Goal: Information Seeking & Learning: Stay updated

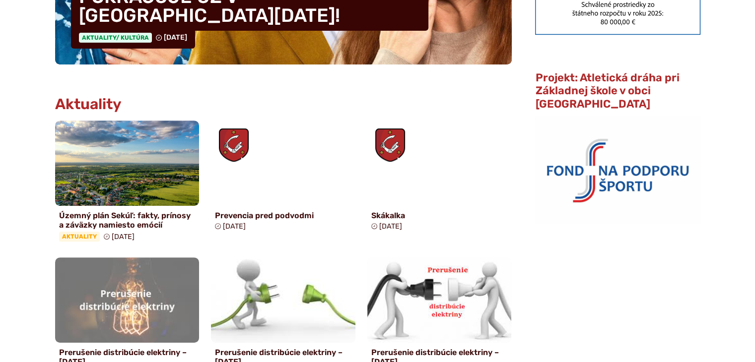
scroll to position [418, 0]
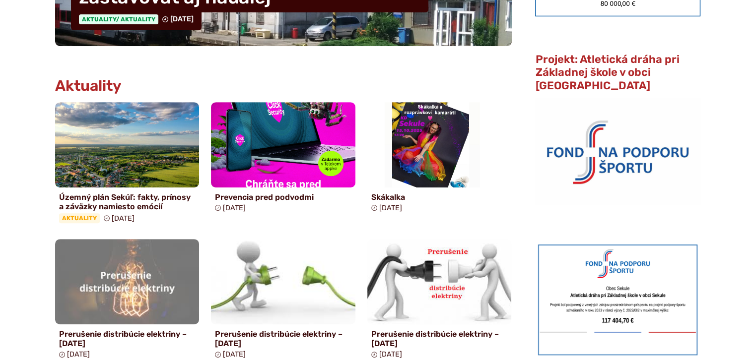
scroll to position [483, 0]
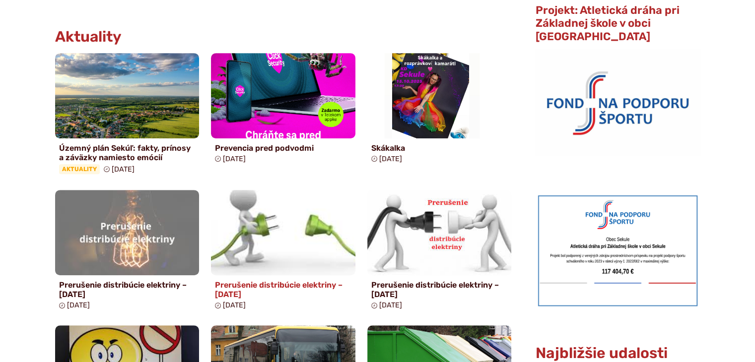
click at [260, 280] on h4 "Prerušenie distribúcie elektriny – 15.10.2025" at bounding box center [283, 289] width 136 height 19
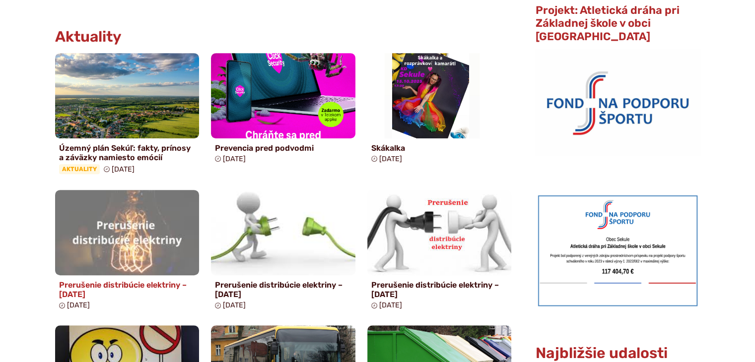
click at [97, 284] on h4 "Prerušenie distribúcie elektriny – 17.10.2025" at bounding box center [127, 289] width 136 height 19
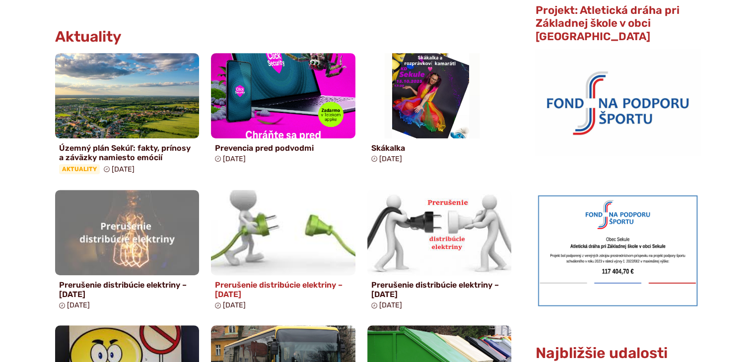
click at [248, 284] on h4 "Prerušenie distribúcie elektriny – 15.10.2025" at bounding box center [283, 289] width 136 height 19
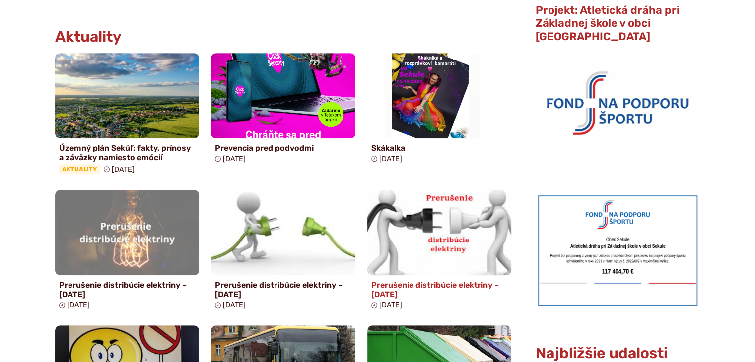
click at [401, 288] on h4 "Prerušenie distribúcie elektriny – 13.10.2025" at bounding box center [439, 289] width 136 height 19
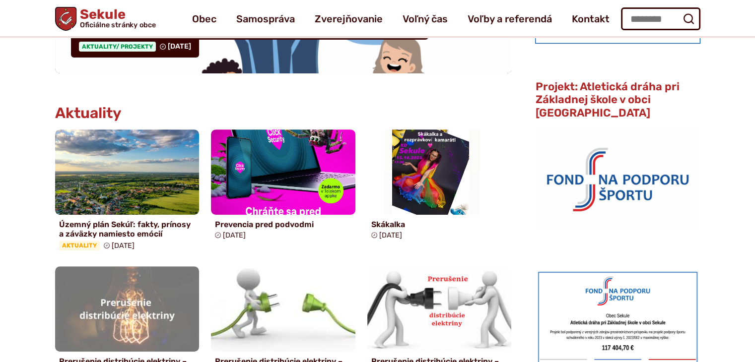
scroll to position [391, 0]
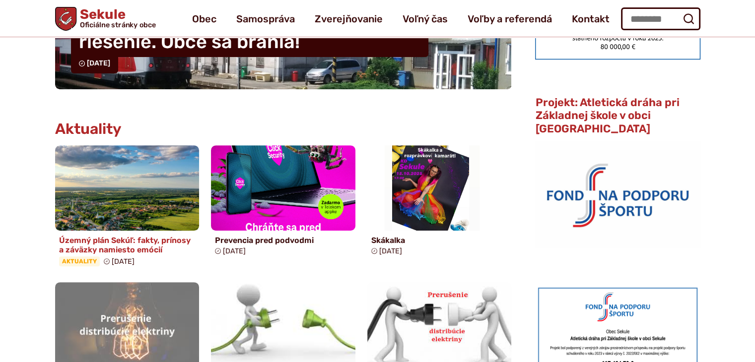
click at [124, 240] on h4 "Územný plán Sekúľ: fakty, prínosy a záväzky namiesto emócií" at bounding box center [127, 245] width 136 height 19
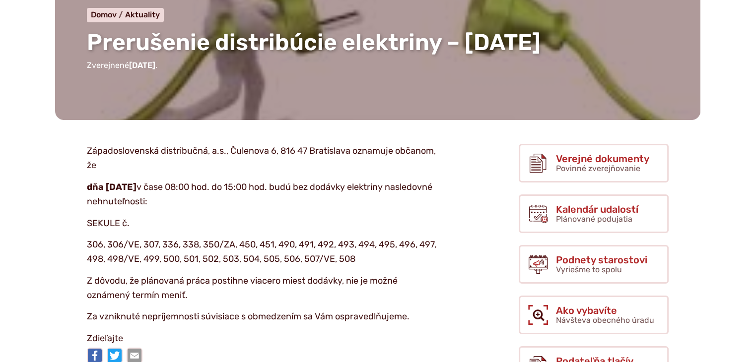
scroll to position [114, 0]
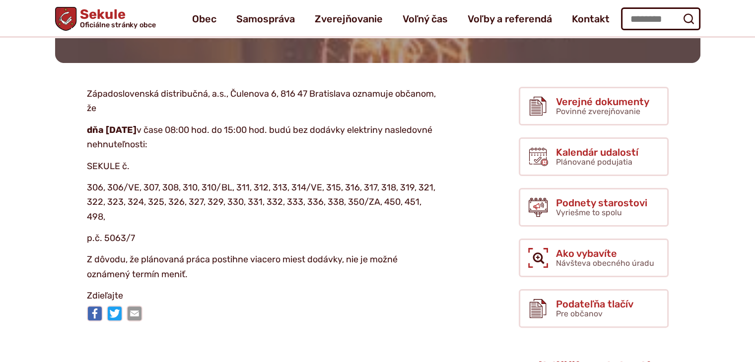
scroll to position [77, 0]
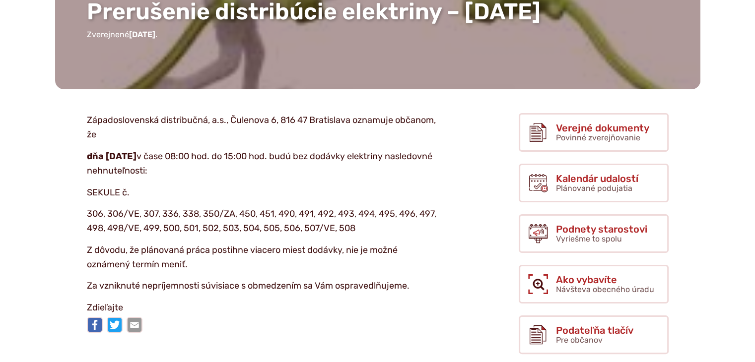
scroll to position [262, 0]
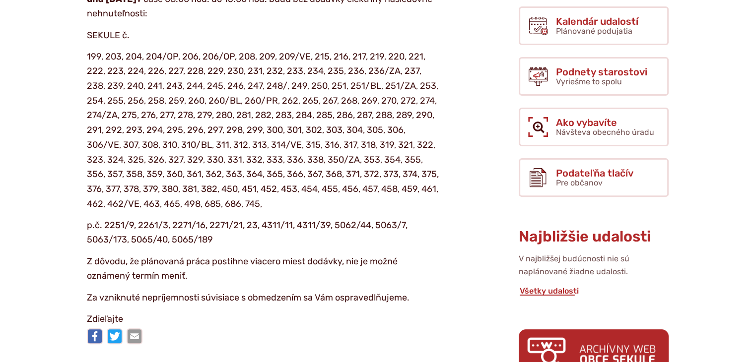
scroll to position [328, 0]
